Goal: Task Accomplishment & Management: Manage account settings

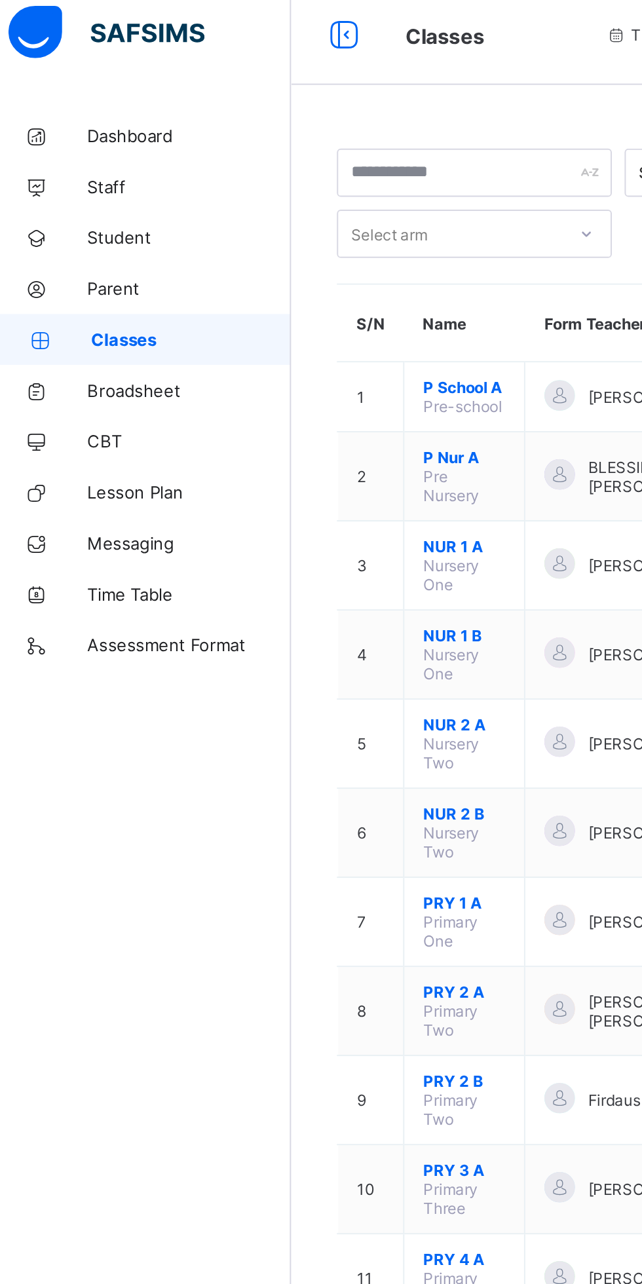
click at [75, 105] on span "Staff" at bounding box center [104, 105] width 105 height 10
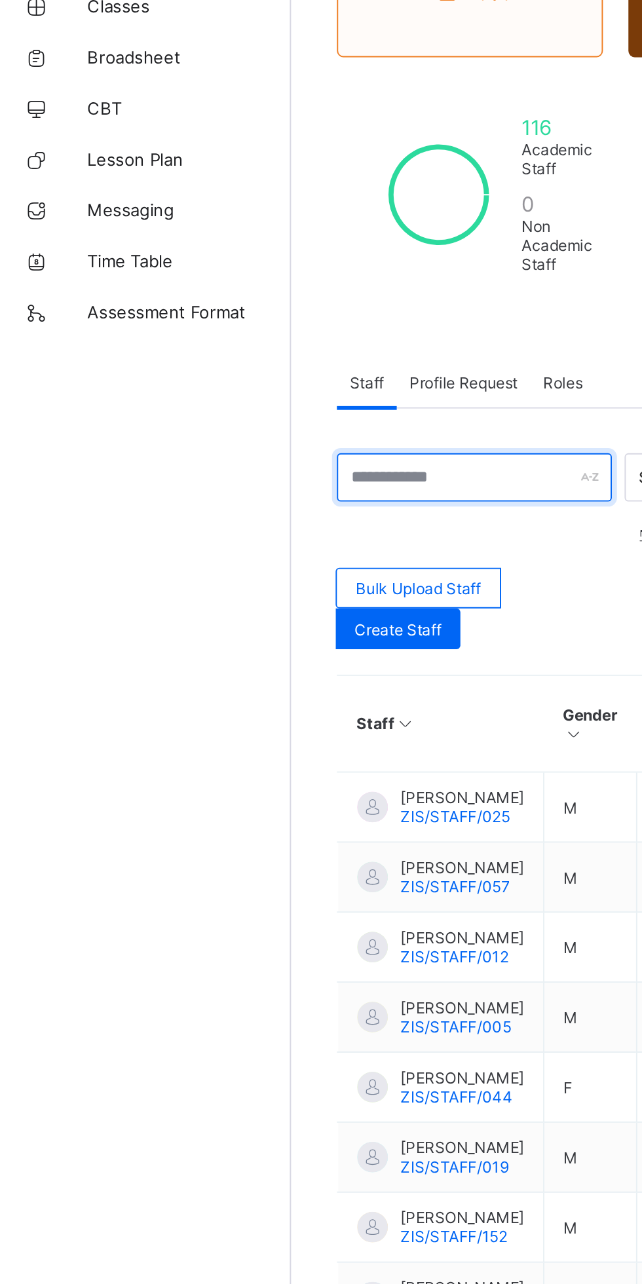
click at [263, 424] on input "text" at bounding box center [251, 425] width 141 height 25
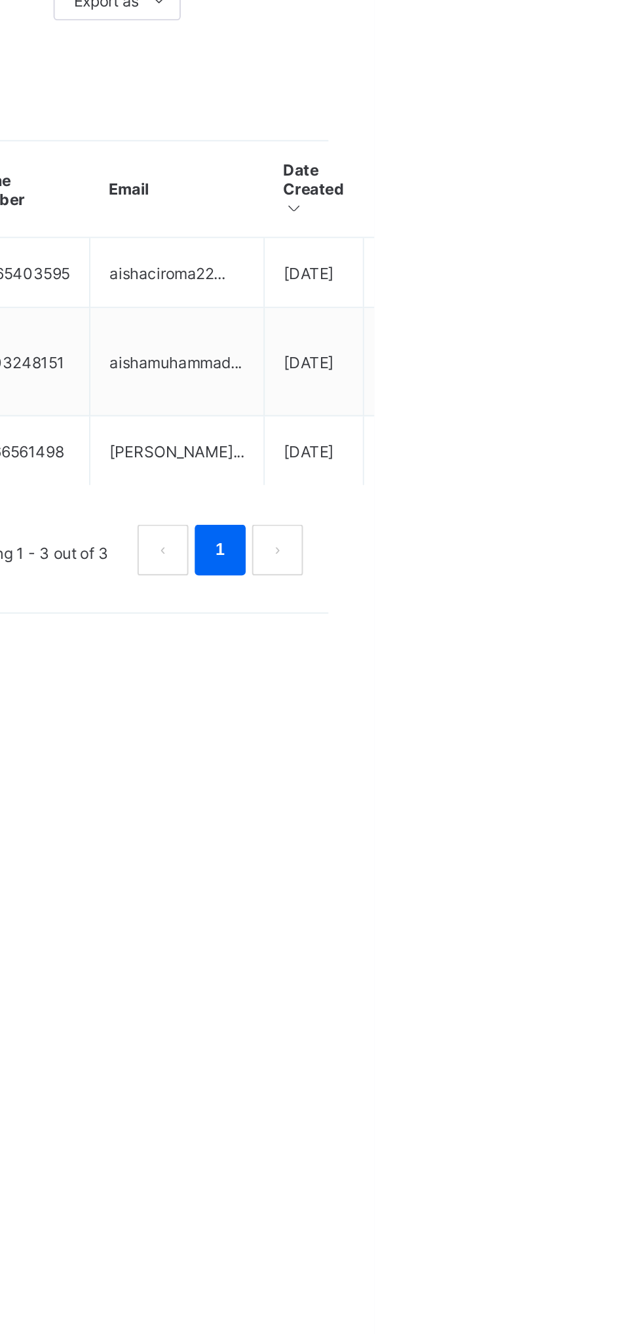
type input "*****"
click at [0, 0] on ul "View Profile Edit Staff Reset Password Resend Activation Link Change Email Dele…" at bounding box center [0, 0] width 0 height 0
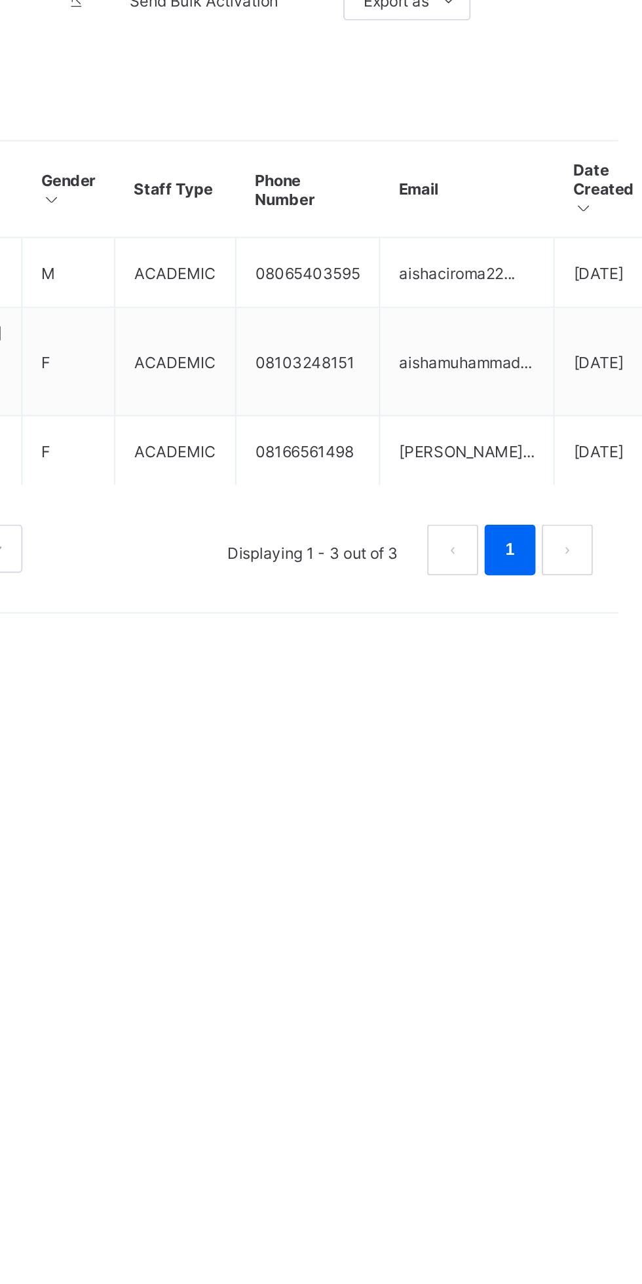
click at [513, 636] on td "aishamuhammad..." at bounding box center [541, 642] width 90 height 56
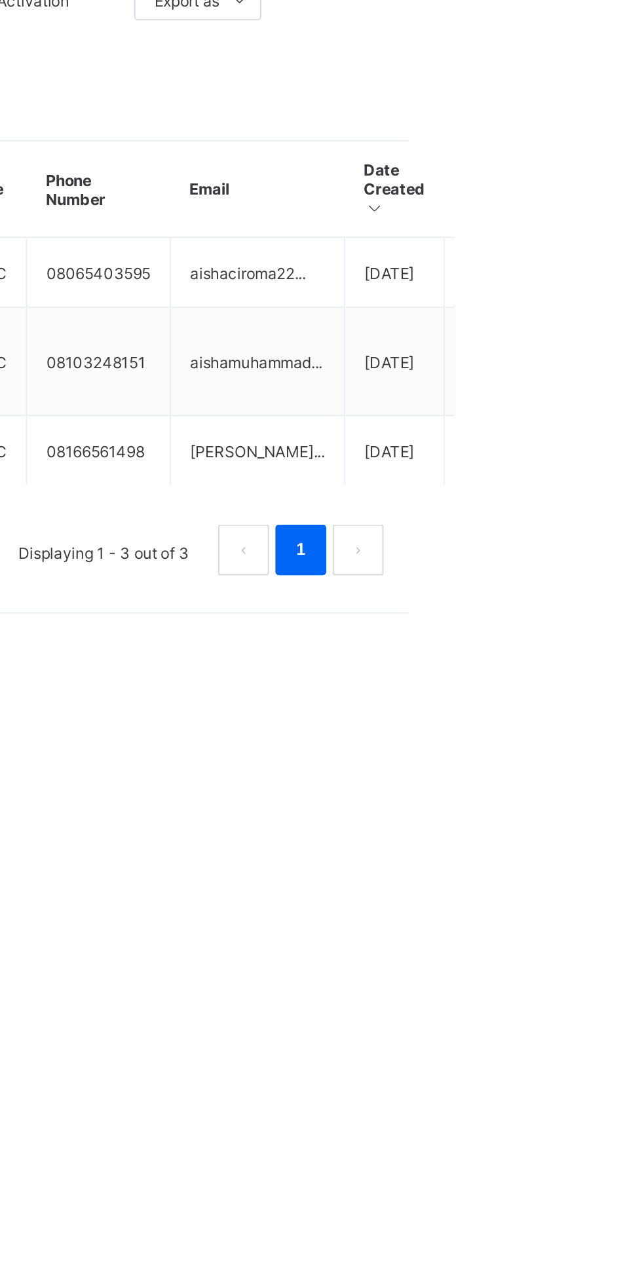
click at [0, 0] on ul "View Profile Edit Staff Reset Password Resend Activation Link Change Email Dele…" at bounding box center [0, 0] width 0 height 0
click at [0, 0] on div "Edit Staff" at bounding box center [0, 0] width 0 height 0
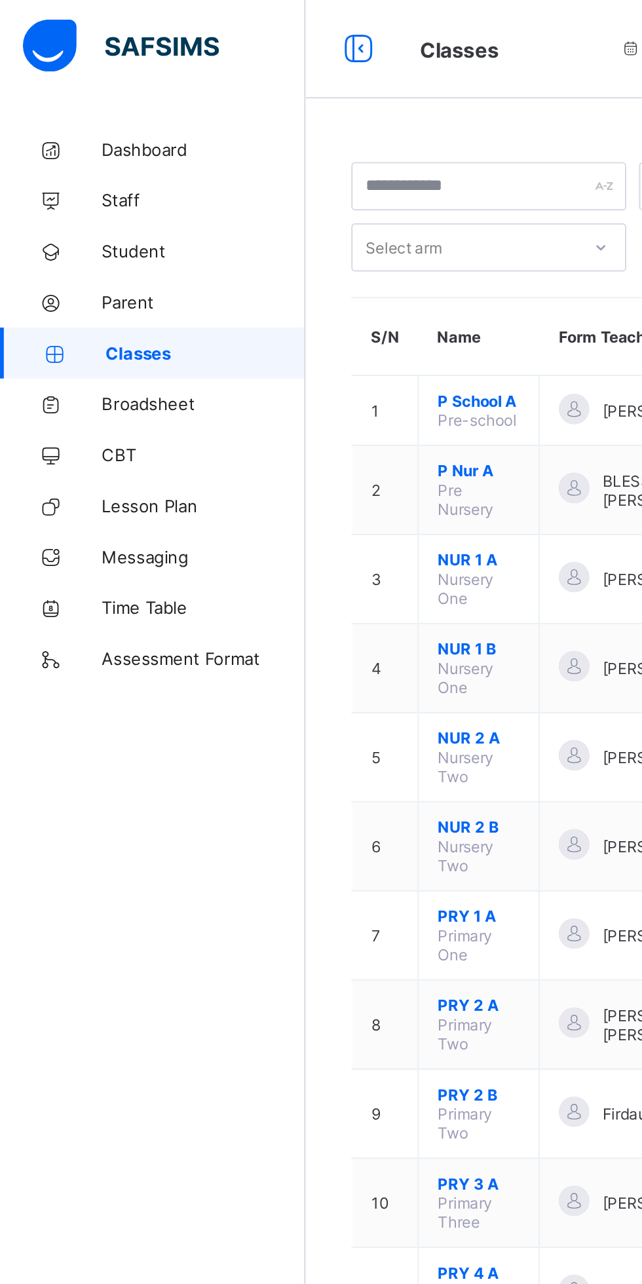
click at [109, 124] on link "Student" at bounding box center [78, 131] width 157 height 26
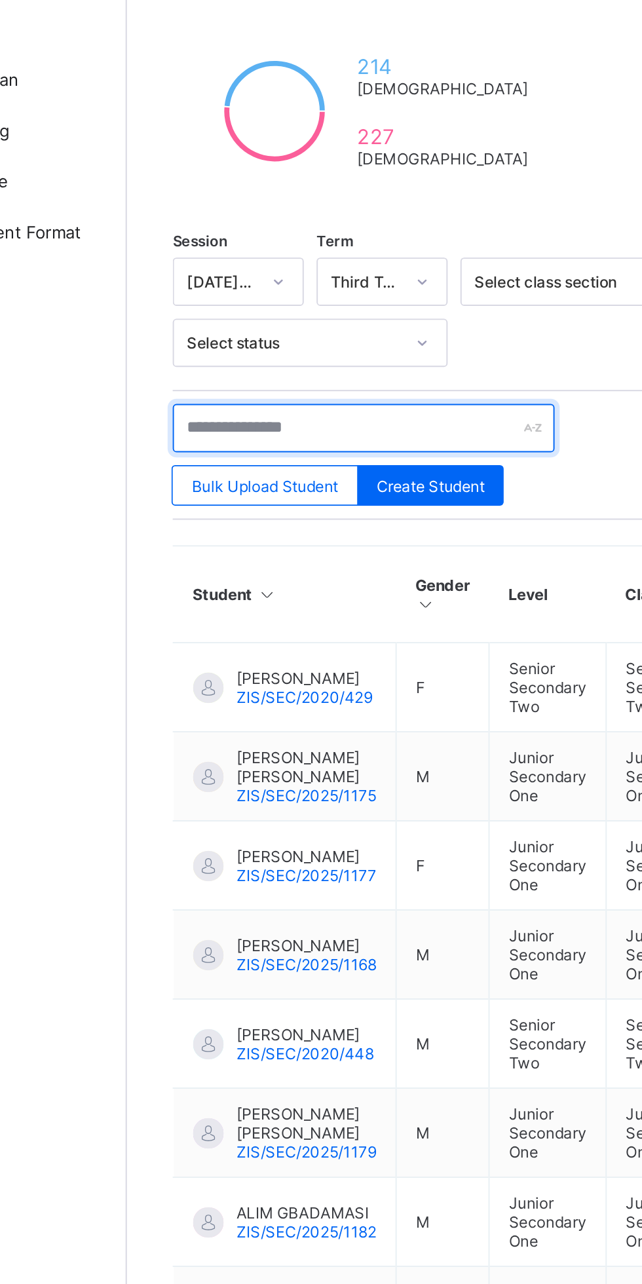
click at [214, 440] on input "text" at bounding box center [279, 441] width 196 height 25
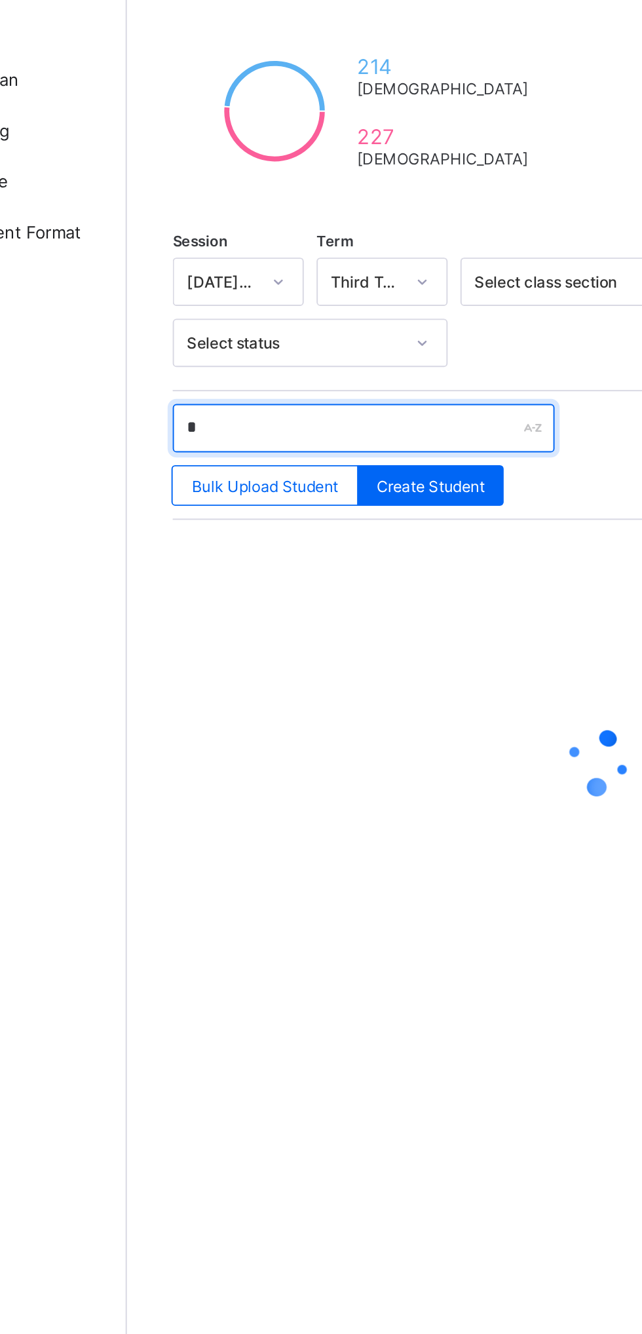
type input "**"
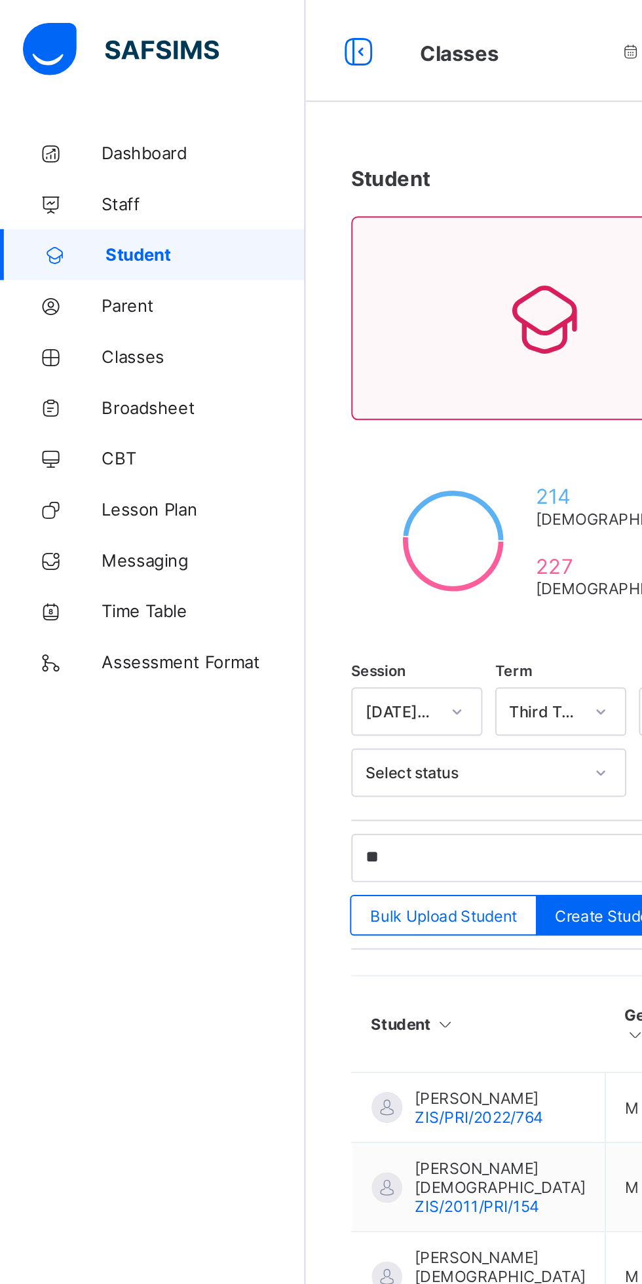
click at [64, 182] on span "Classes" at bounding box center [104, 183] width 105 height 10
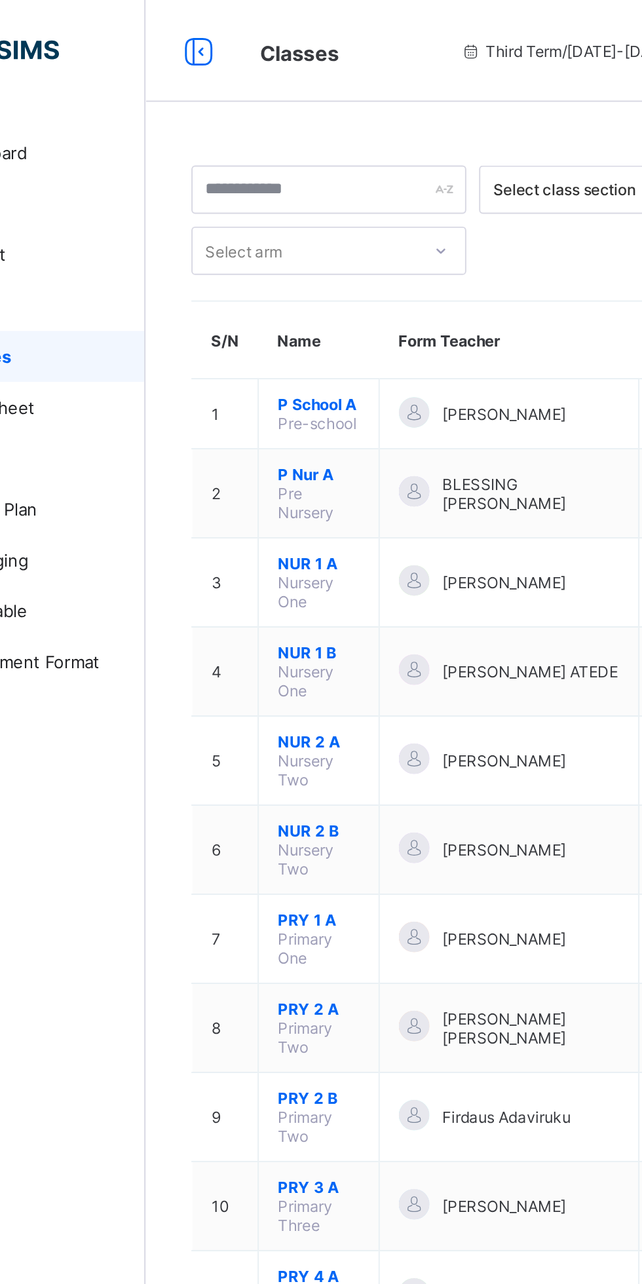
click at [244, 207] on span "P School A" at bounding box center [246, 208] width 42 height 10
